Goal: Find contact information: Find contact information

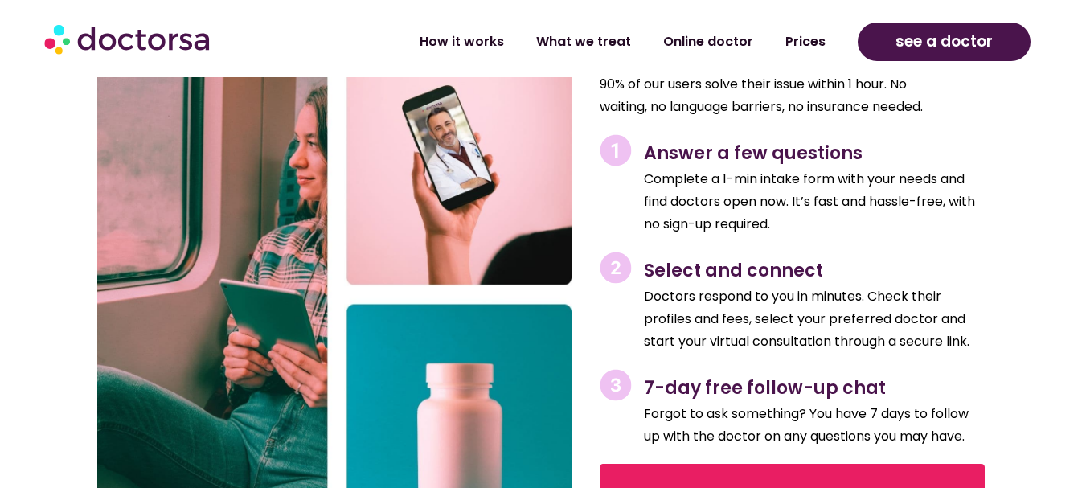
scroll to position [2137, 0]
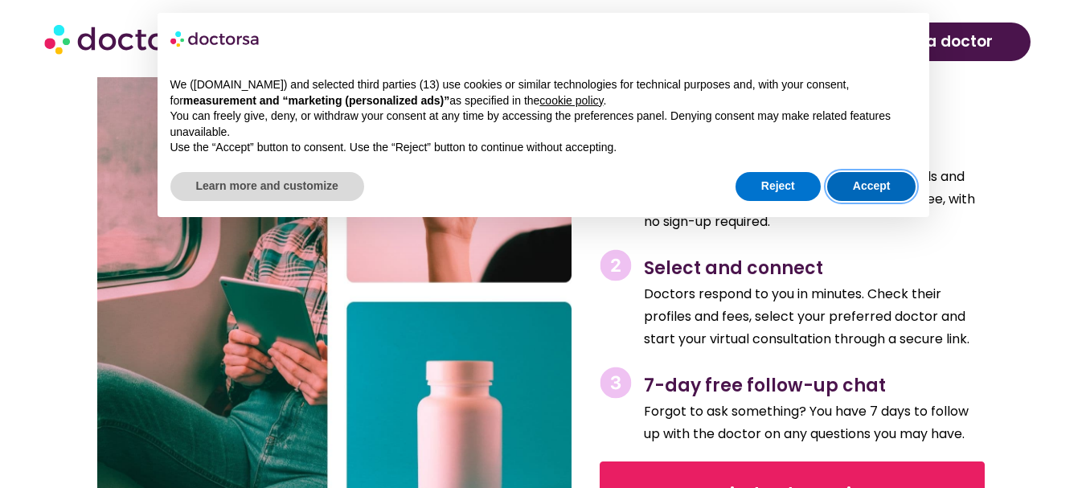
click at [895, 172] on button "Accept" at bounding box center [871, 186] width 89 height 29
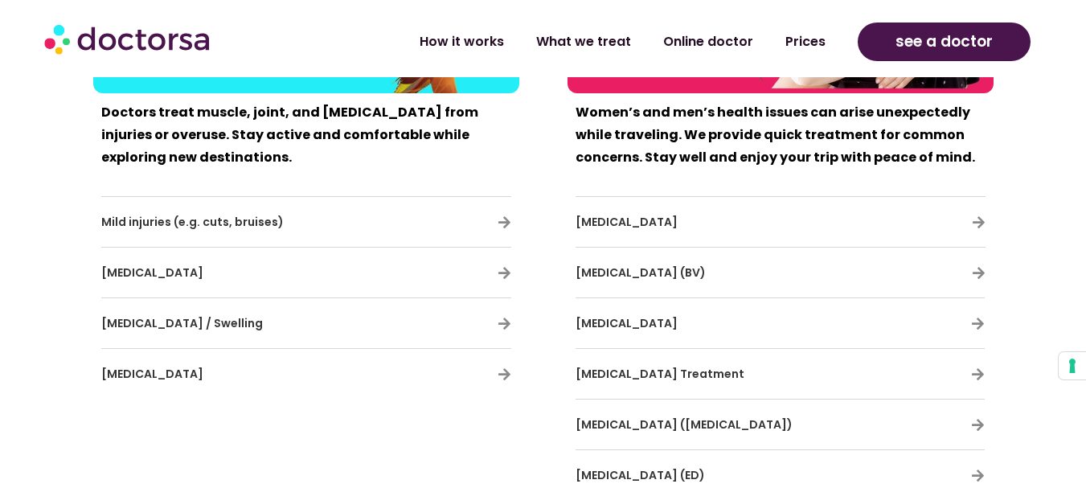
scroll to position [8531, 0]
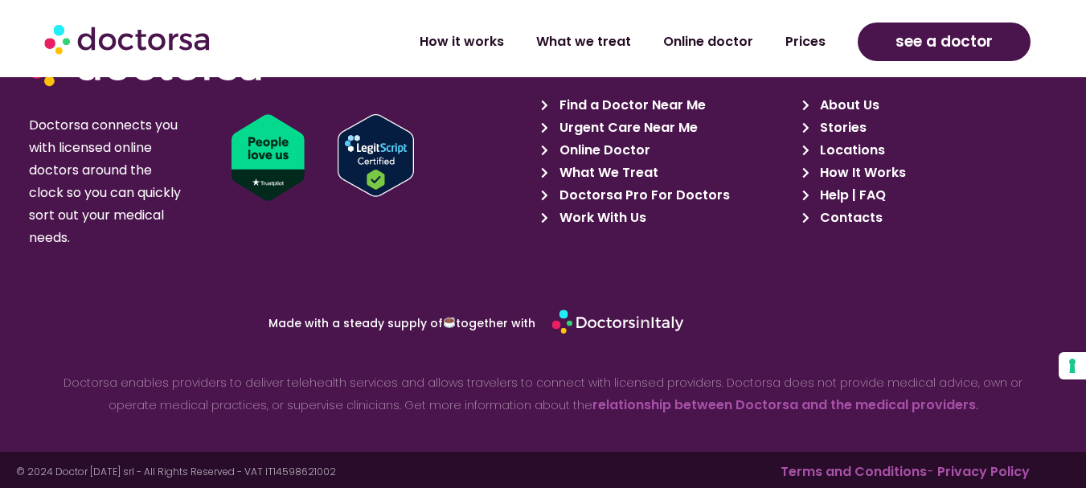
scroll to position [8415, 0]
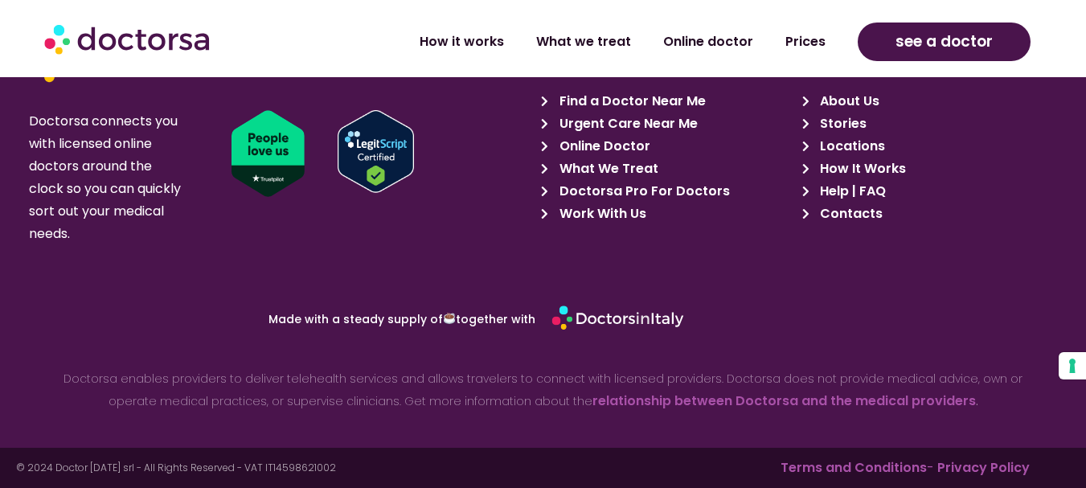
click at [850, 216] on span "Contacts" at bounding box center [849, 214] width 67 height 23
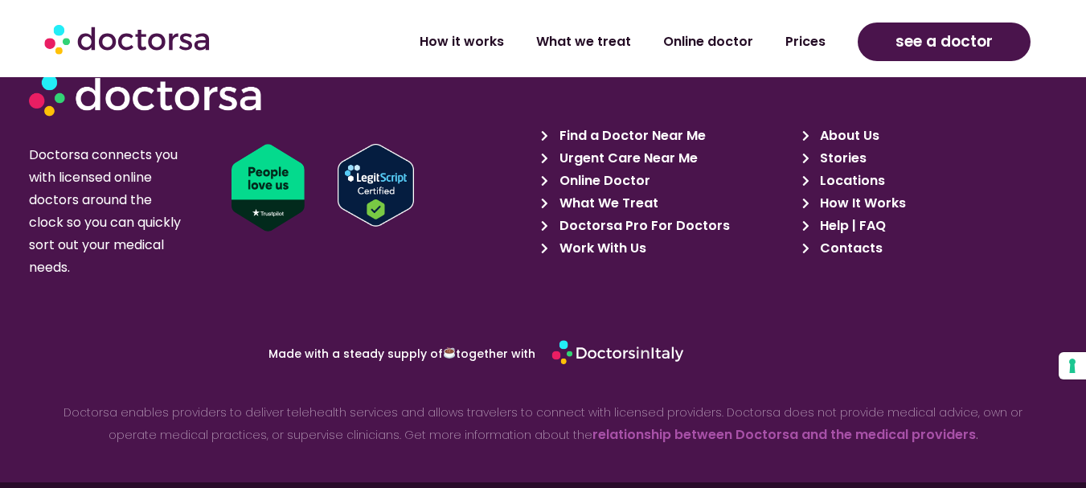
scroll to position [1594, 0]
